Goal: Information Seeking & Learning: Learn about a topic

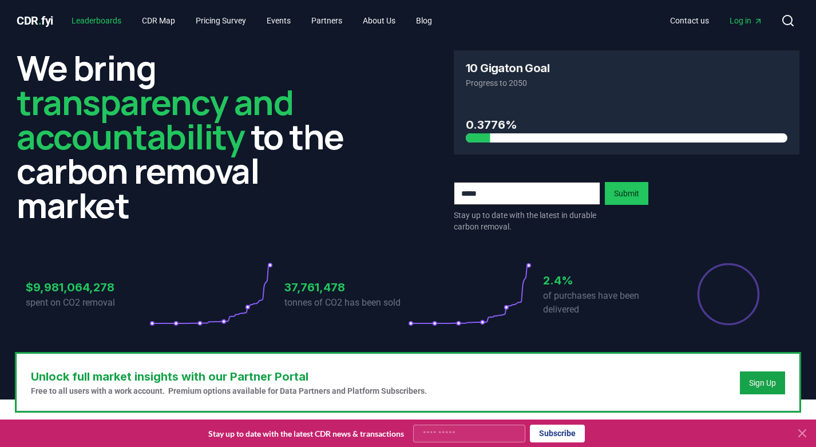
click at [111, 16] on link "Leaderboards" at bounding box center [96, 20] width 68 height 21
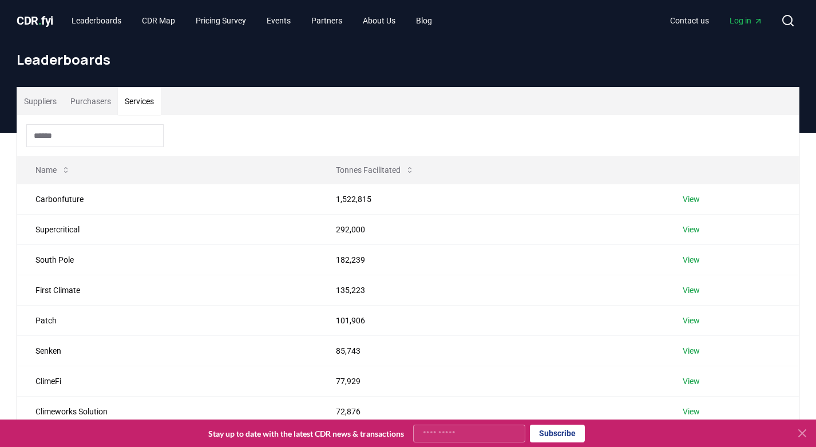
click at [147, 105] on button "Services" at bounding box center [139, 101] width 43 height 27
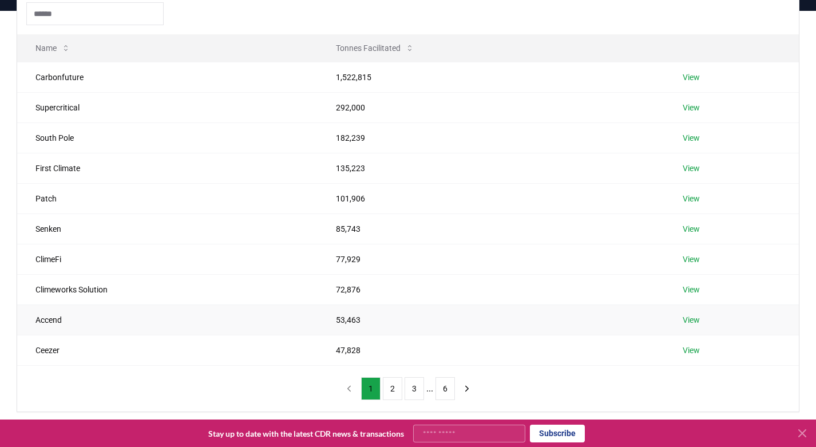
scroll to position [121, 0]
click at [390, 388] on button "2" at bounding box center [392, 389] width 19 height 23
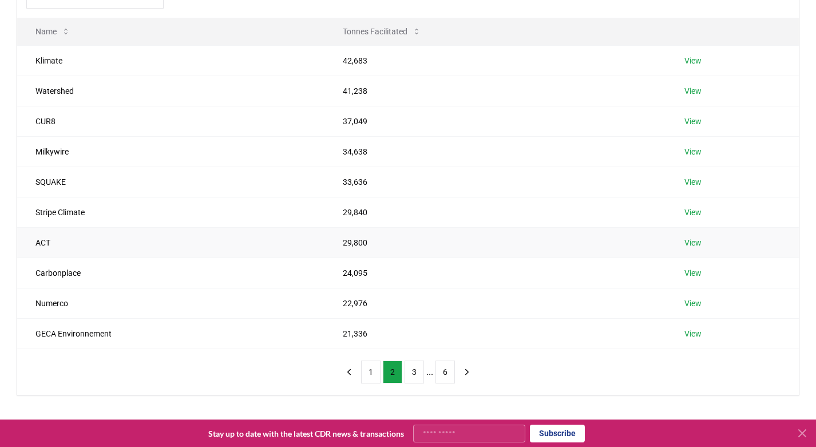
scroll to position [139, 0]
click at [416, 376] on button "3" at bounding box center [414, 371] width 19 height 23
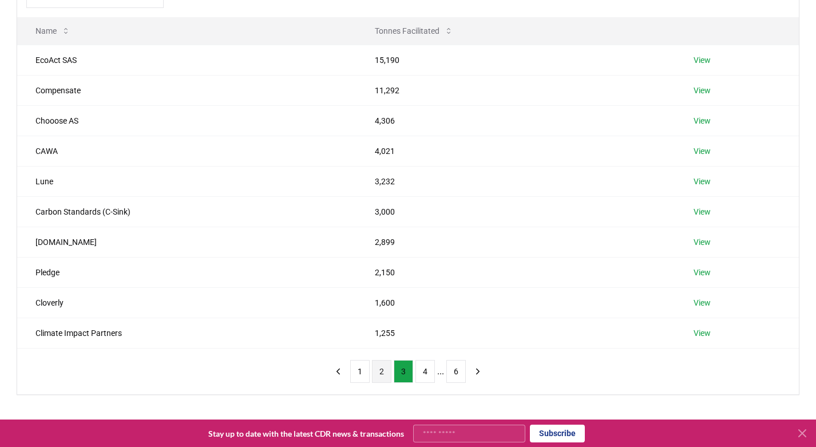
click at [375, 372] on button "2" at bounding box center [381, 371] width 19 height 23
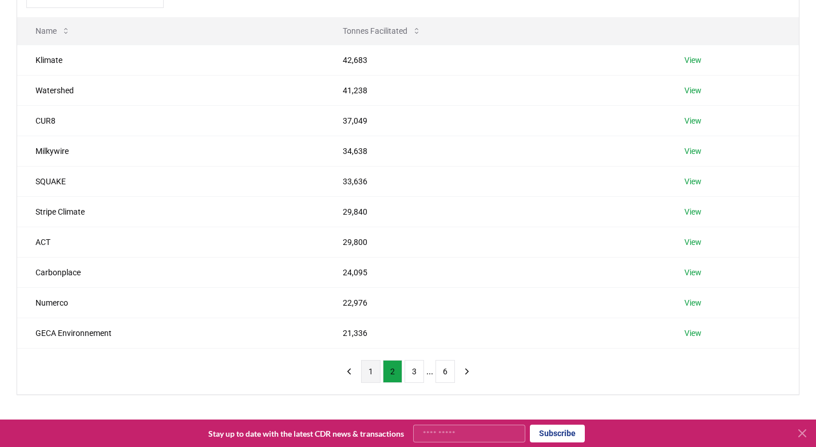
click at [369, 372] on button "1" at bounding box center [370, 371] width 19 height 23
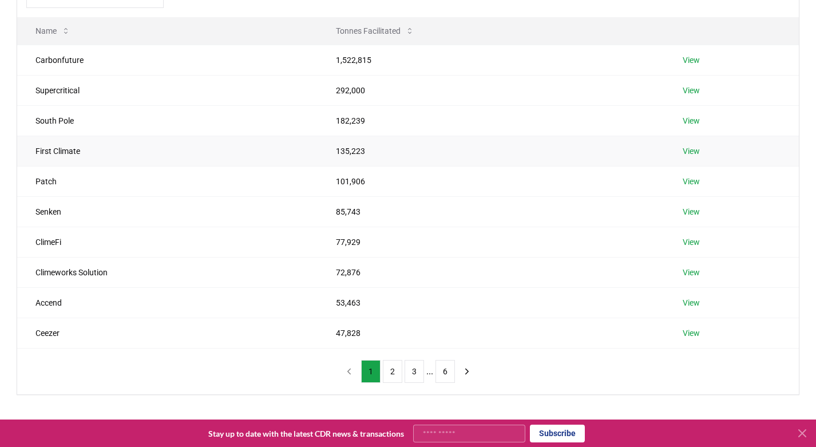
click at [693, 151] on link "View" at bounding box center [691, 150] width 17 height 11
